Goal: Information Seeking & Learning: Learn about a topic

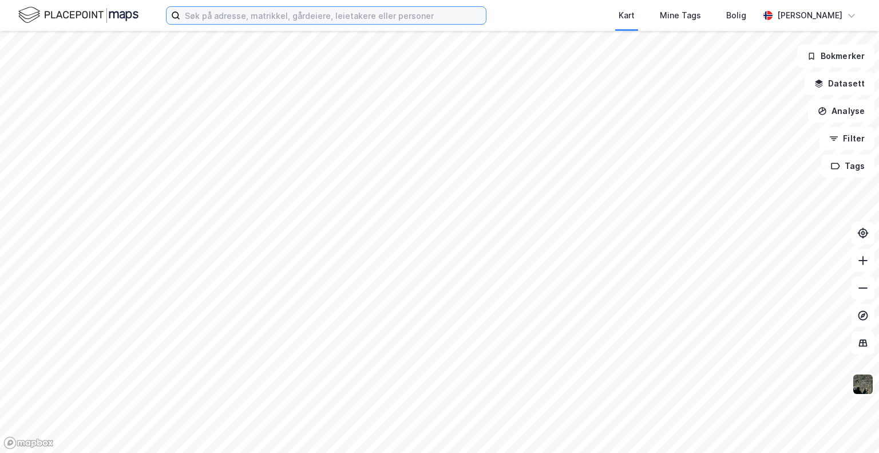
click at [262, 15] on input at bounding box center [333, 15] width 306 height 17
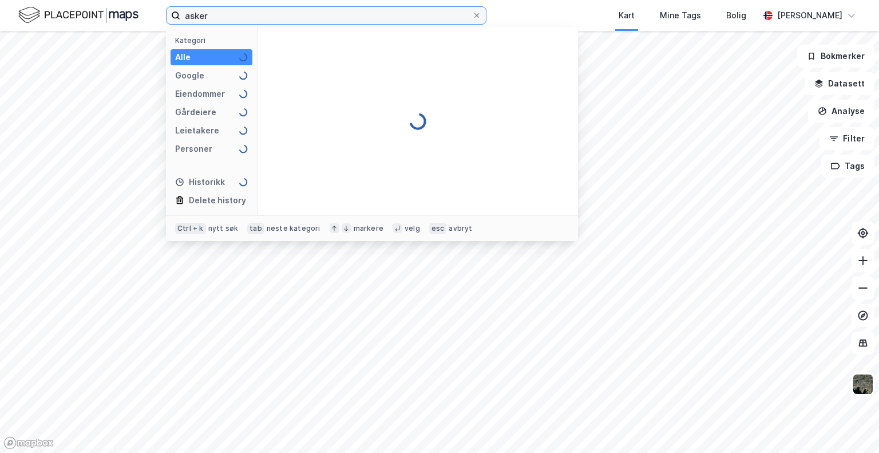
type input "asker"
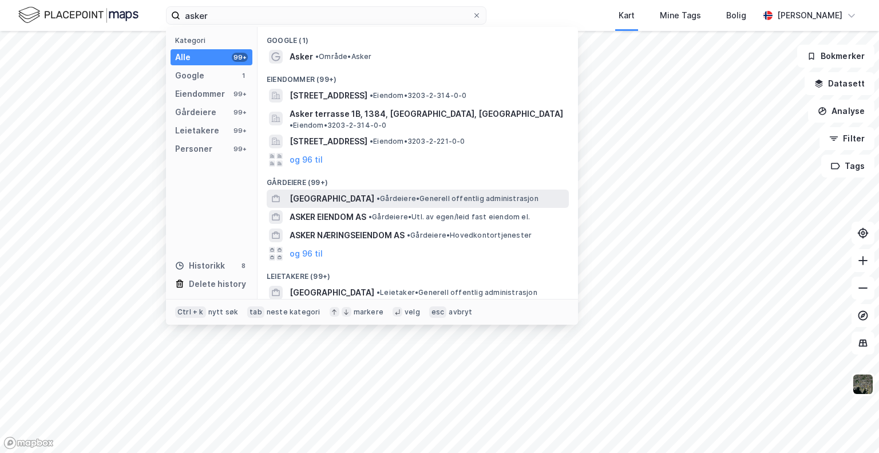
click at [342, 192] on span "[GEOGRAPHIC_DATA]" at bounding box center [332, 199] width 85 height 14
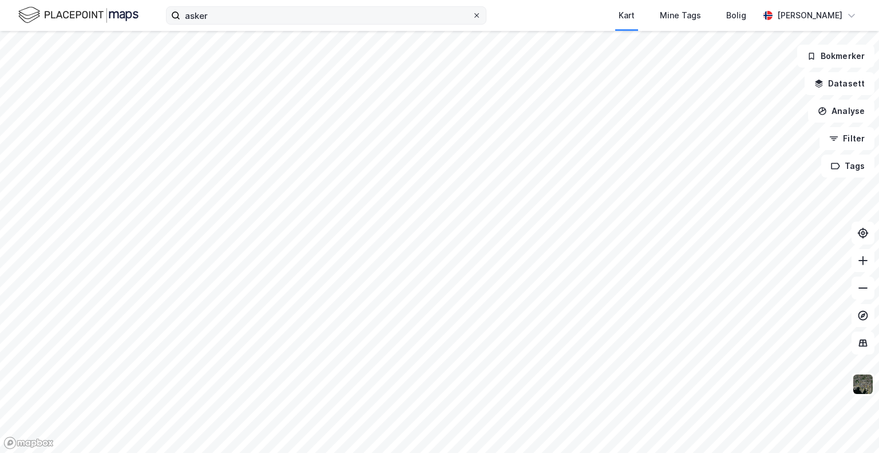
click at [478, 14] on icon at bounding box center [476, 15] width 7 height 7
click at [472, 14] on input "asker" at bounding box center [326, 15] width 292 height 17
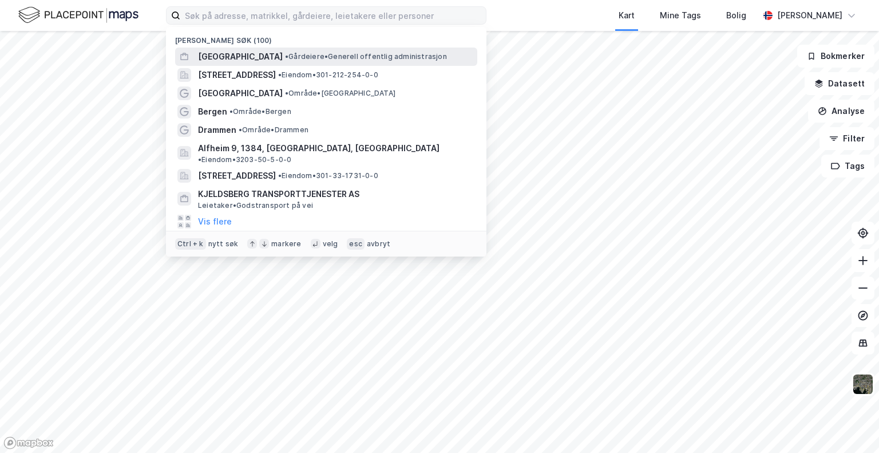
click at [375, 53] on span "• [PERSON_NAME] offentlig administrasjon" at bounding box center [366, 56] width 162 height 9
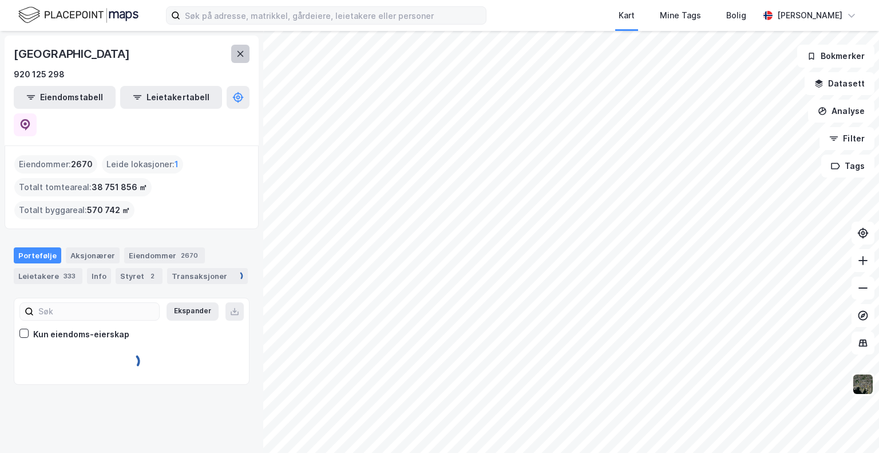
click at [233, 52] on button at bounding box center [240, 54] width 18 height 18
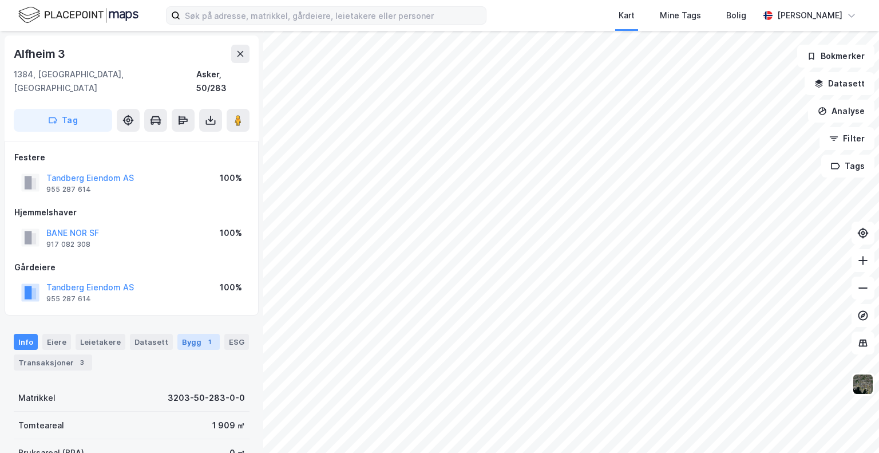
click at [185, 334] on div "Bygg 1" at bounding box center [198, 342] width 42 height 16
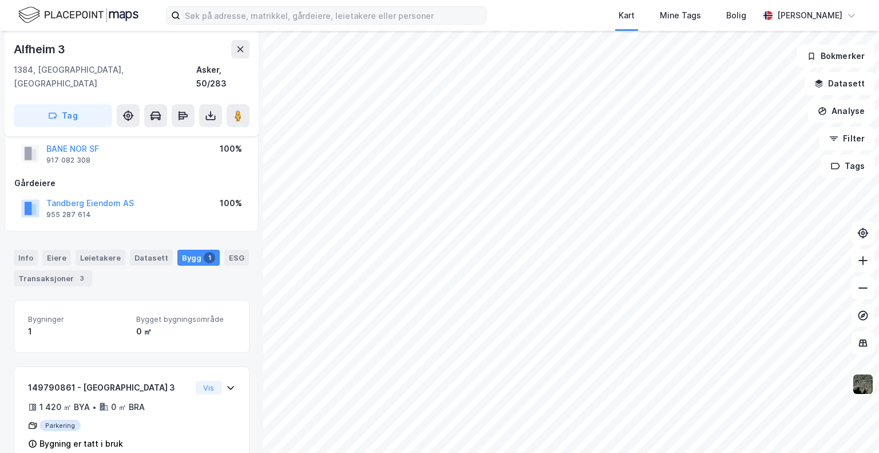
scroll to position [94, 0]
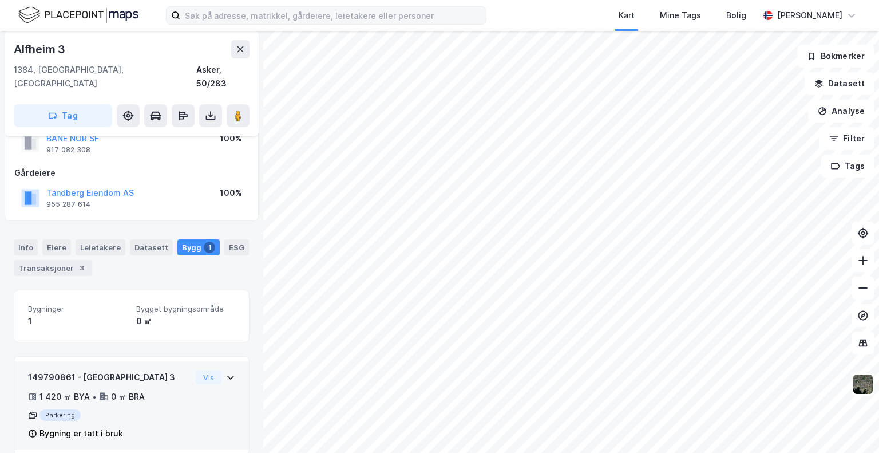
click at [142, 390] on div "0 ㎡ BRA" at bounding box center [128, 397] width 34 height 14
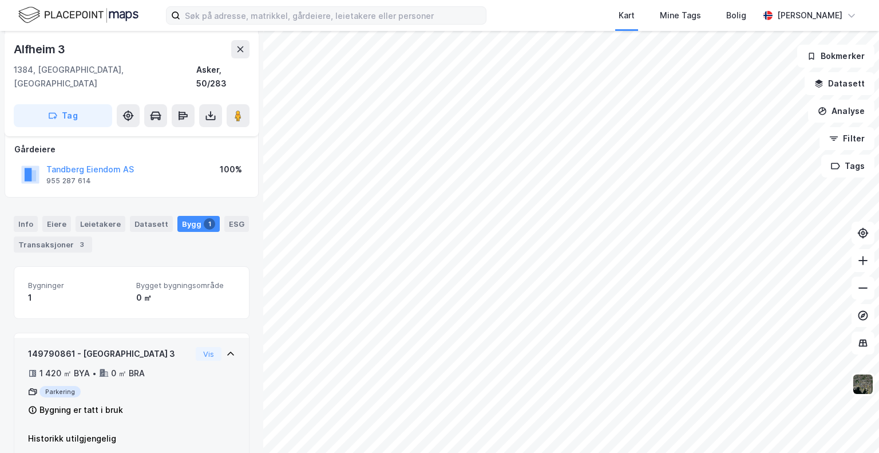
scroll to position [128, 0]
